Goal: Task Accomplishment & Management: Manage account settings

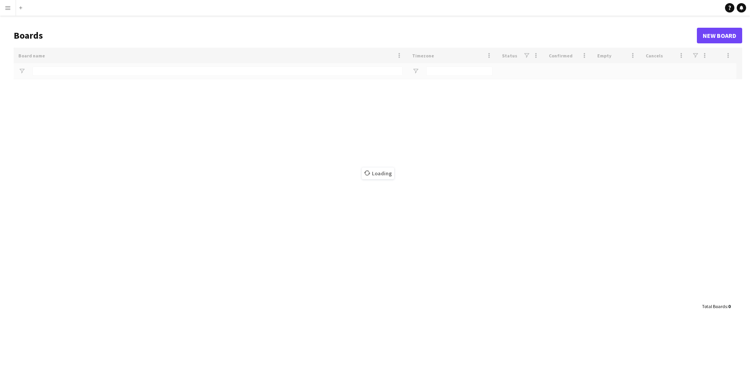
click at [10, 9] on app-icon "Menu" at bounding box center [8, 8] width 6 height 6
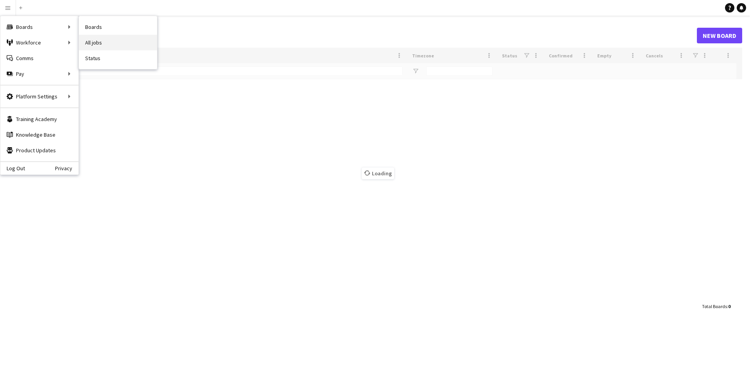
click at [107, 42] on link "All jobs" at bounding box center [118, 43] width 78 height 16
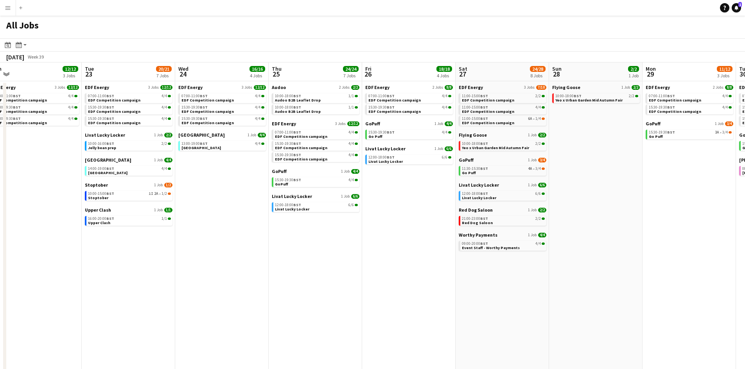
scroll to position [0, 292]
drag, startPoint x: 591, startPoint y: 229, endPoint x: 303, endPoint y: 243, distance: 288.4
click at [303, 243] on app-calendar-viewport "Fri 19 22/22 9 Jobs Sat 20 20/21 9 Jobs Sun 21 2/2 1 Job Mon 22 12/12 3 Jobs Tu…" at bounding box center [372, 237] width 745 height 348
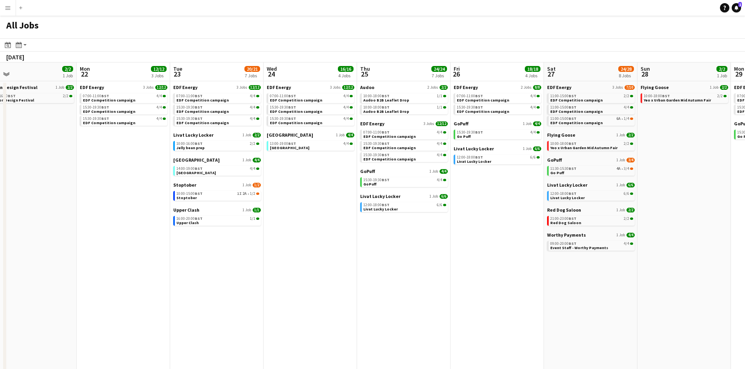
scroll to position [0, 186]
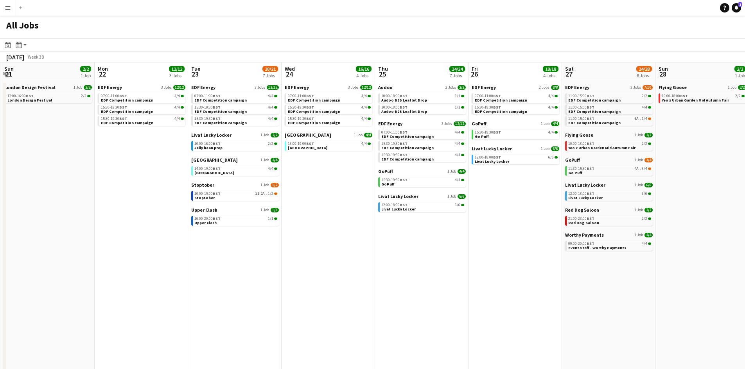
drag, startPoint x: 283, startPoint y: 235, endPoint x: 390, endPoint y: 234, distance: 106.7
click at [390, 234] on app-calendar-viewport "Fri 19 22/22 9 Jobs Sat 20 20/21 9 Jobs Sun 21 2/2 1 Job Mon 22 12/12 3 Jobs Tu…" at bounding box center [372, 237] width 745 height 348
click at [224, 148] on link "10:00-16:00 BST 2/2 Jelly bean prep" at bounding box center [235, 145] width 83 height 9
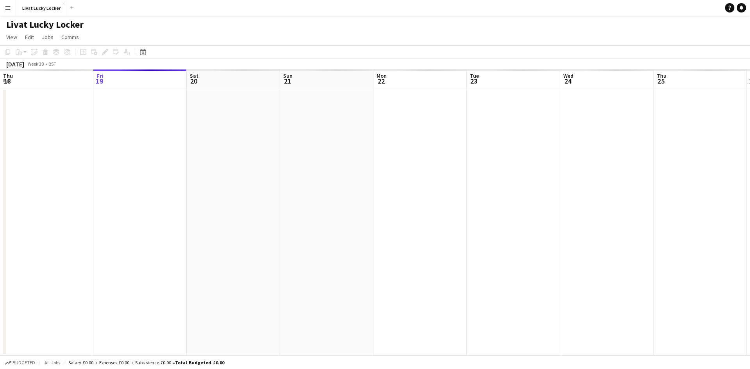
scroll to position [0, 269]
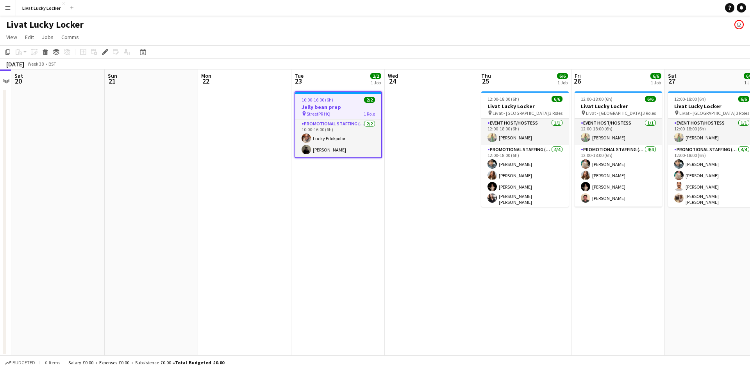
click at [313, 108] on h3 "Jelly bean prep" at bounding box center [339, 107] width 86 height 7
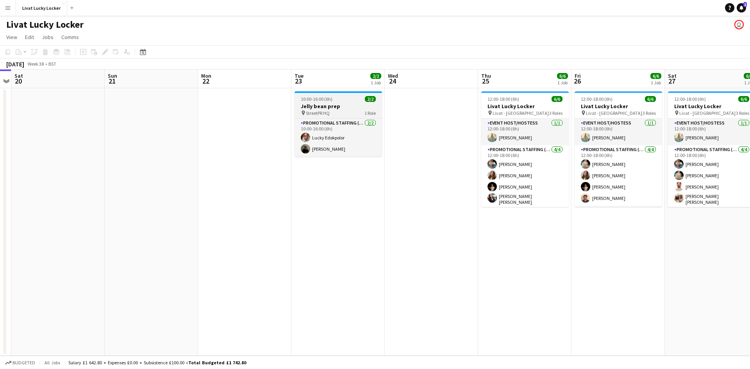
click at [313, 108] on h3 "Jelly bean prep" at bounding box center [339, 106] width 88 height 7
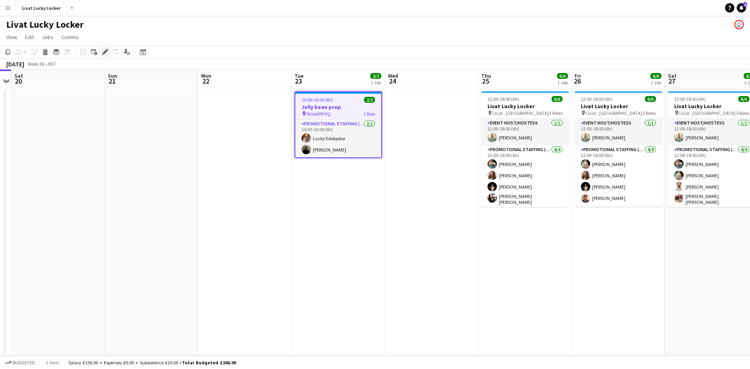
click at [102, 49] on icon "Edit" at bounding box center [105, 52] width 6 height 6
